Goal: Information Seeking & Learning: Learn about a topic

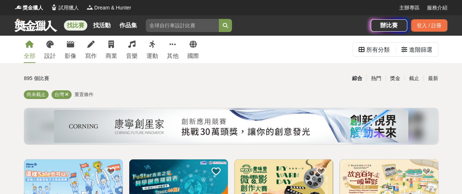
click at [92, 56] on div "寫作" at bounding box center [91, 56] width 12 height 9
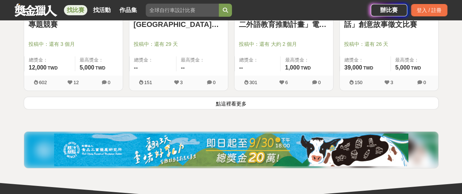
scroll to position [1022, 0]
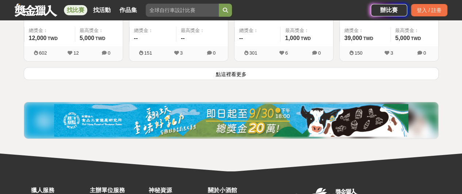
click at [228, 72] on button "點這裡看更多" at bounding box center [231, 73] width 414 height 13
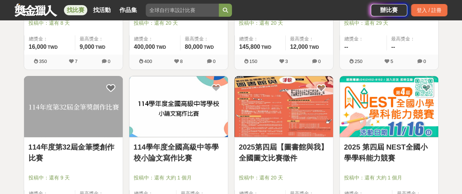
scroll to position [1861, 0]
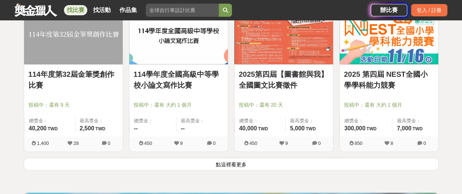
drag, startPoint x: 228, startPoint y: 160, endPoint x: 193, endPoint y: 148, distance: 36.5
click at [228, 160] on button "點這裡看更多" at bounding box center [231, 164] width 414 height 13
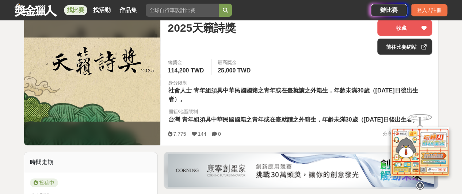
scroll to position [109, 0]
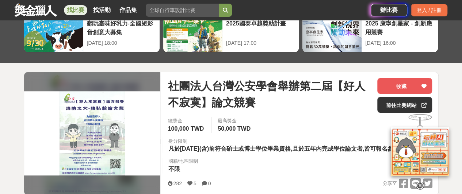
scroll to position [109, 0]
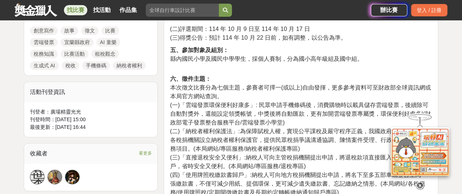
scroll to position [401, 0]
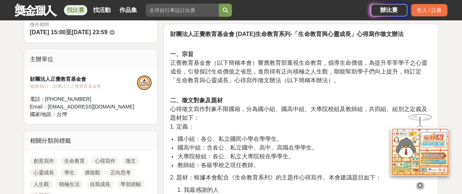
scroll to position [255, 0]
